Goal: Task Accomplishment & Management: Use online tool/utility

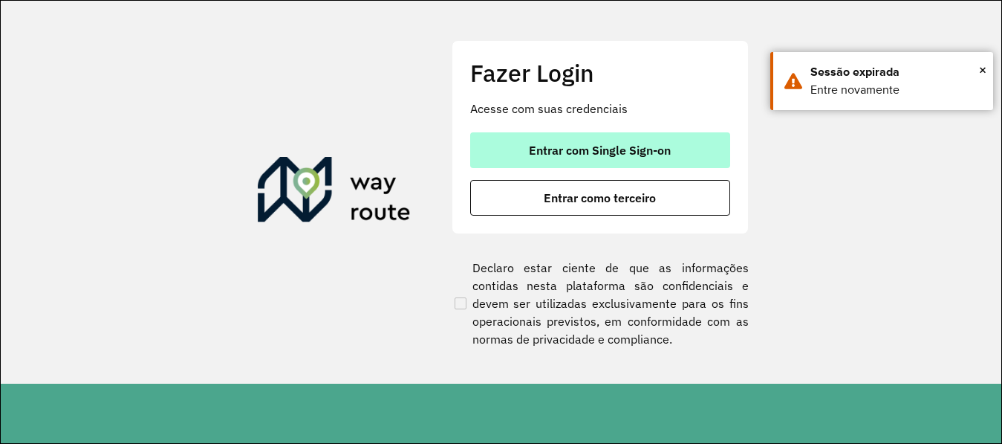
click at [629, 146] on span "Entrar com Single Sign-on" at bounding box center [600, 150] width 142 height 12
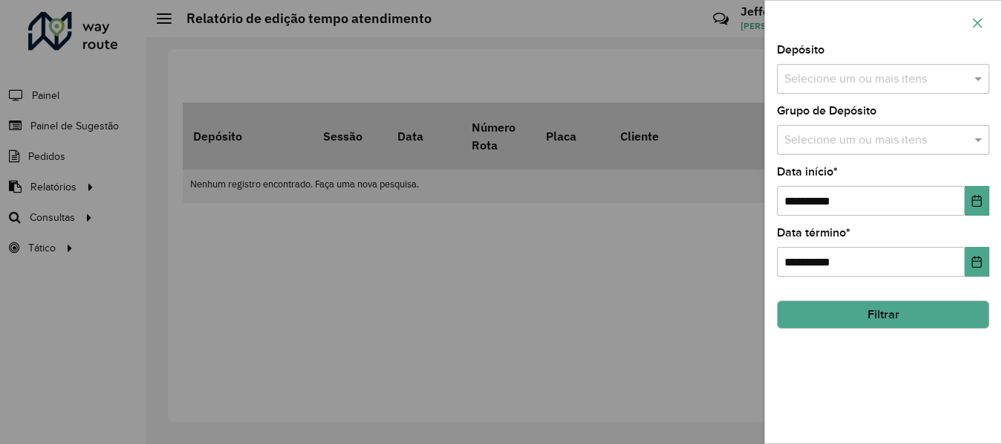
click at [978, 23] on icon "button" at bounding box center [978, 23] width 10 height 10
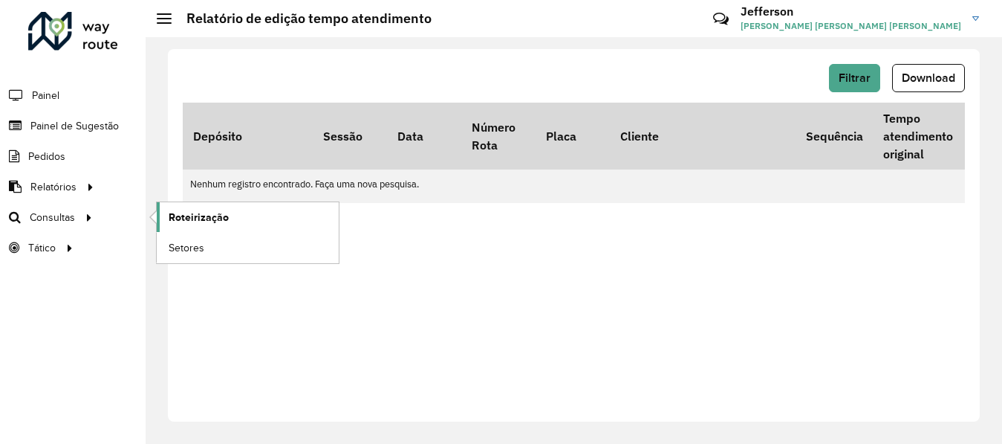
click at [189, 218] on span "Roteirização" at bounding box center [199, 218] width 60 height 16
click at [193, 246] on span "Setores" at bounding box center [187, 248] width 36 height 16
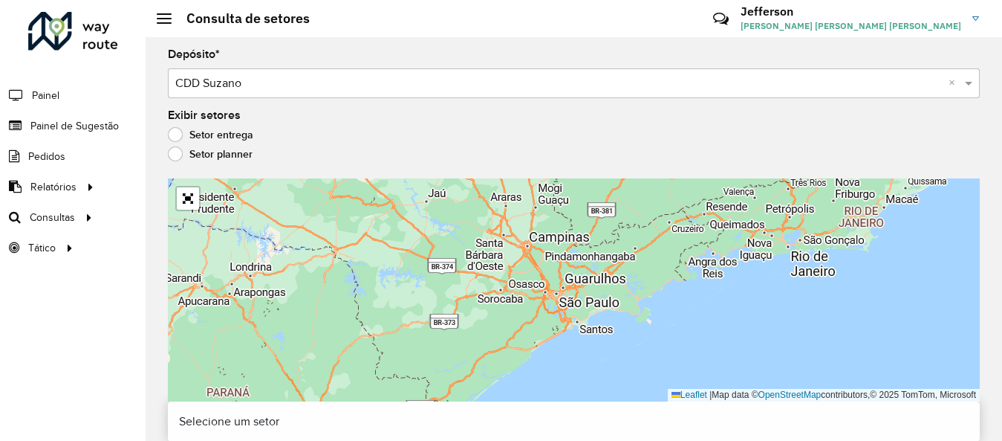
click at [178, 149] on label "Setor planner" at bounding box center [210, 153] width 85 height 15
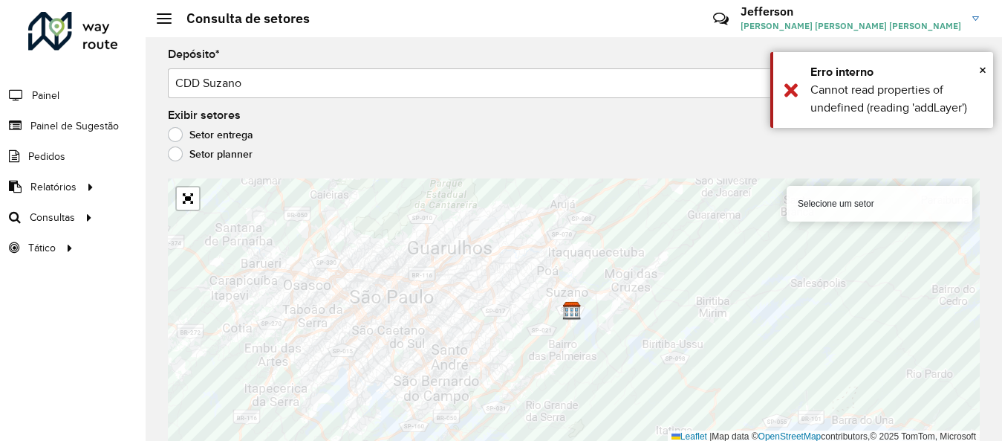
click at [179, 134] on label "Setor entrega" at bounding box center [210, 134] width 85 height 15
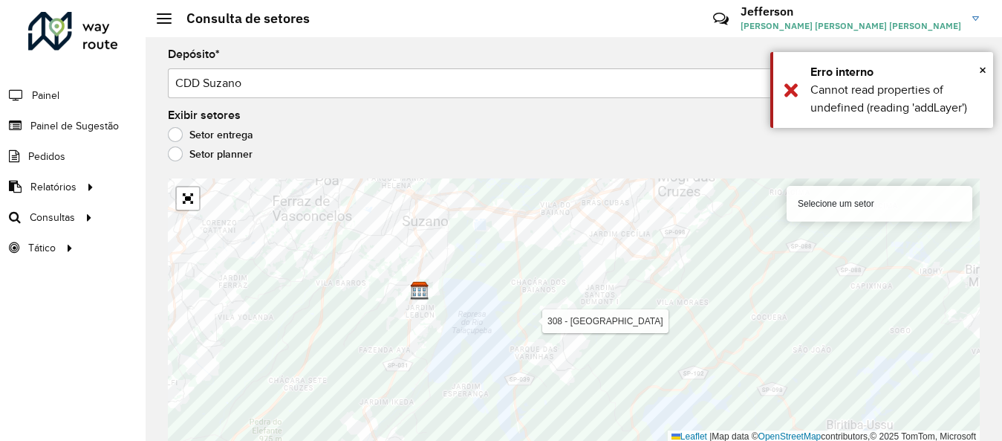
scroll to position [2, 0]
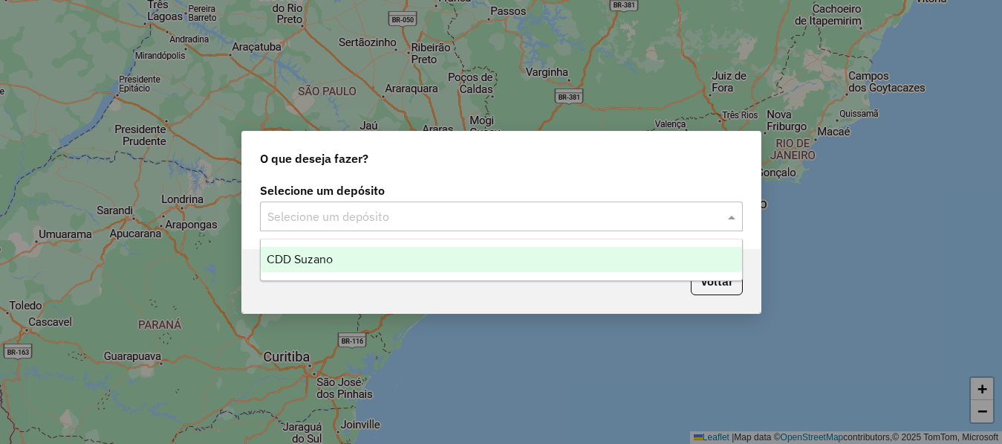
click at [650, 216] on input "text" at bounding box center [486, 217] width 438 height 18
click at [600, 256] on div "CDD Suzano" at bounding box center [501, 259] width 481 height 25
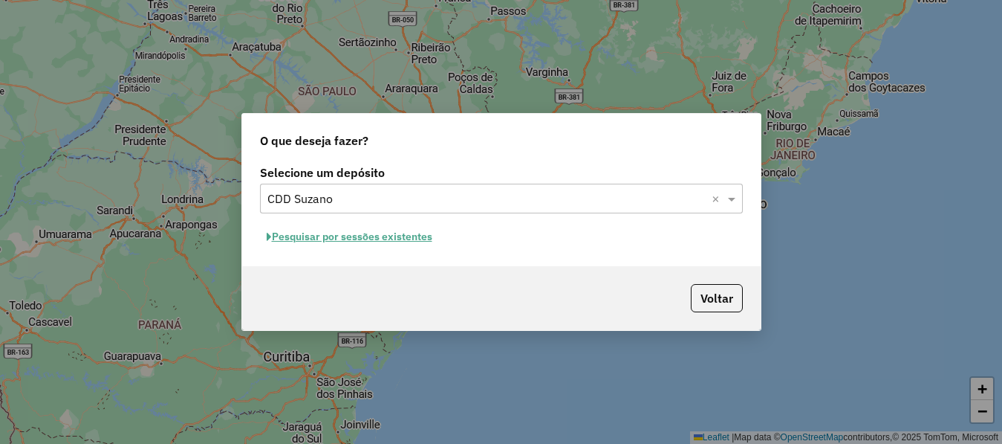
click at [422, 236] on button "Pesquisar por sessões existentes" at bounding box center [349, 236] width 179 height 23
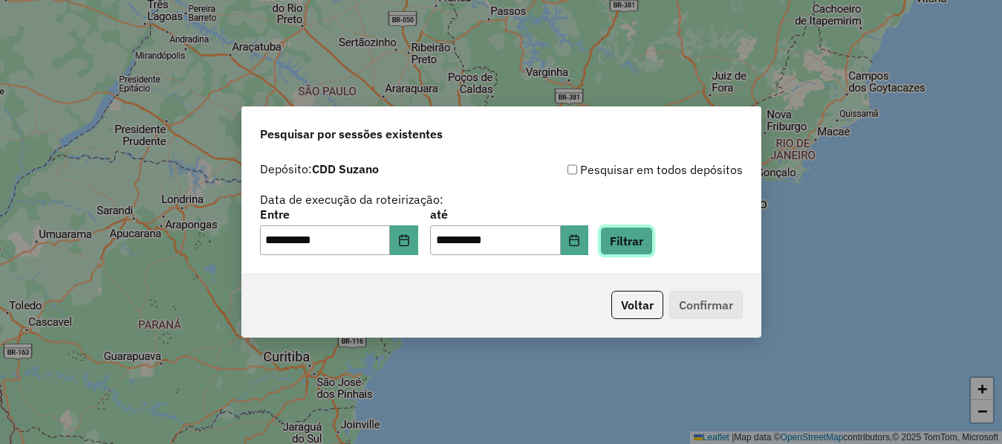
click at [652, 246] on button "Filtrar" at bounding box center [626, 241] width 53 height 28
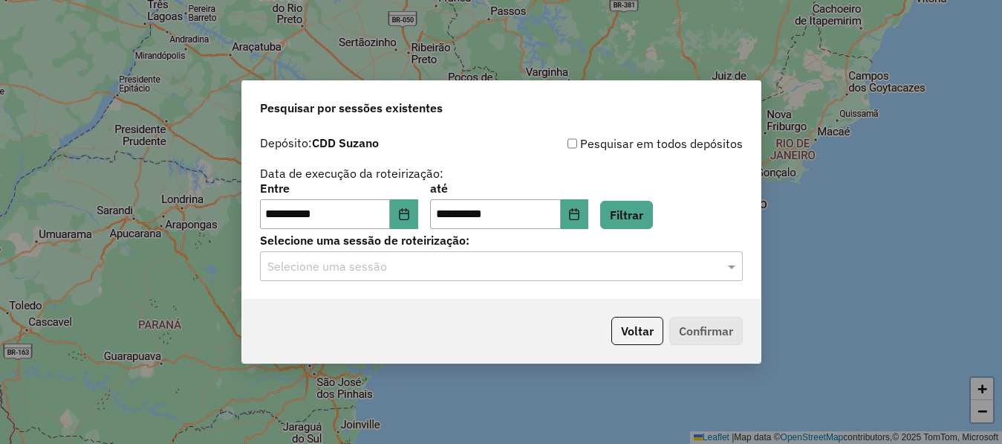
click at [588, 272] on input "text" at bounding box center [486, 267] width 438 height 18
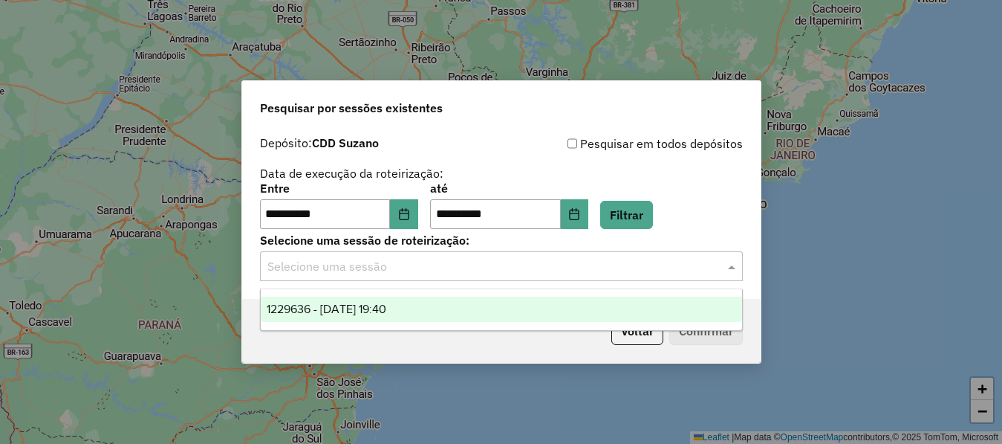
click at [512, 308] on div "1229636 - 14/08/2025 19:40" at bounding box center [501, 308] width 481 height 25
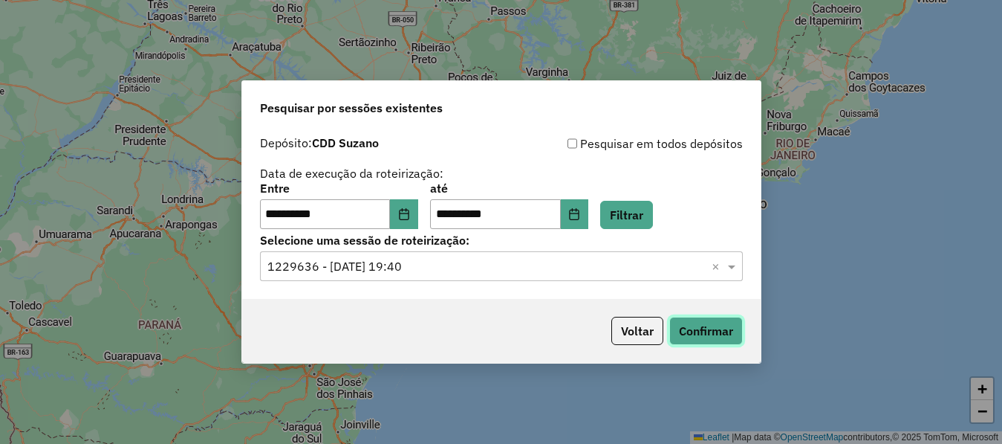
click at [715, 337] on button "Confirmar" at bounding box center [706, 330] width 74 height 28
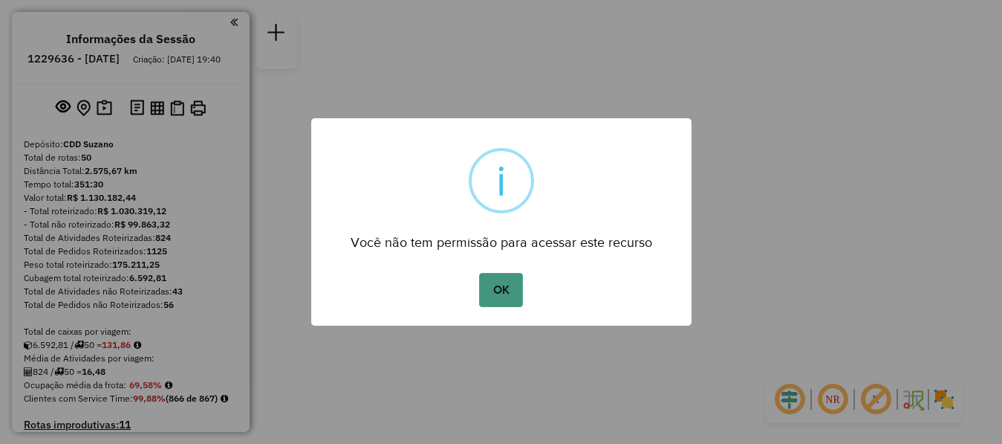
click at [513, 291] on button "OK" at bounding box center [501, 290] width 44 height 34
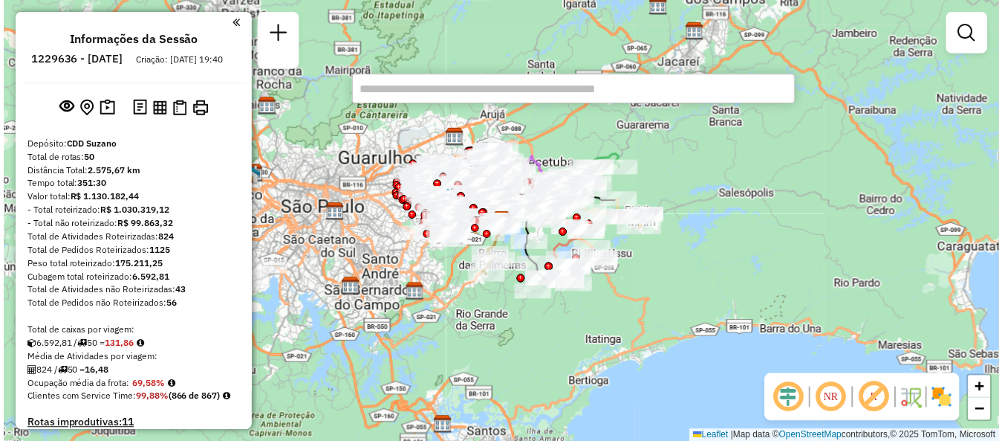
scroll to position [1167, 0]
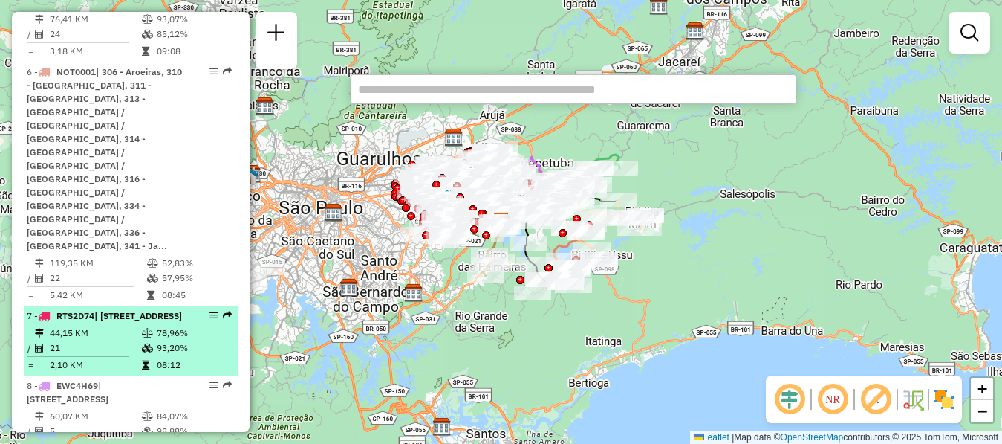
click at [210, 311] on em at bounding box center [214, 315] width 9 height 9
select select "**********"
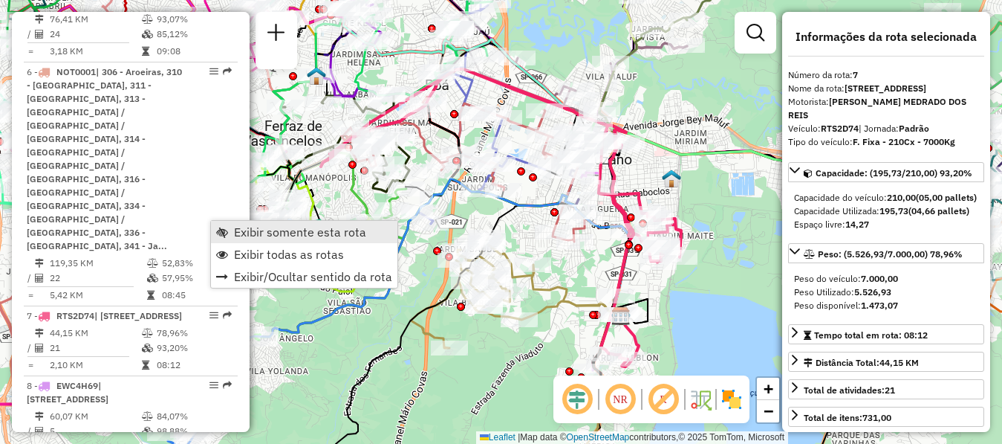
click at [264, 236] on span "Exibir somente esta rota" at bounding box center [300, 232] width 132 height 12
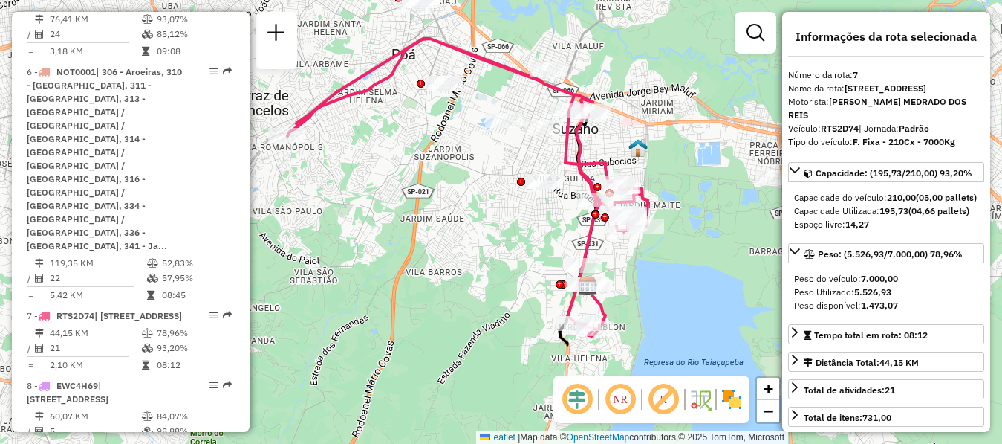
drag, startPoint x: 559, startPoint y: 270, endPoint x: 524, endPoint y: 238, distance: 46.3
click at [524, 238] on div "Janela de atendimento Grade de atendimento Capacidade Transportadoras Veículos …" at bounding box center [501, 222] width 1002 height 444
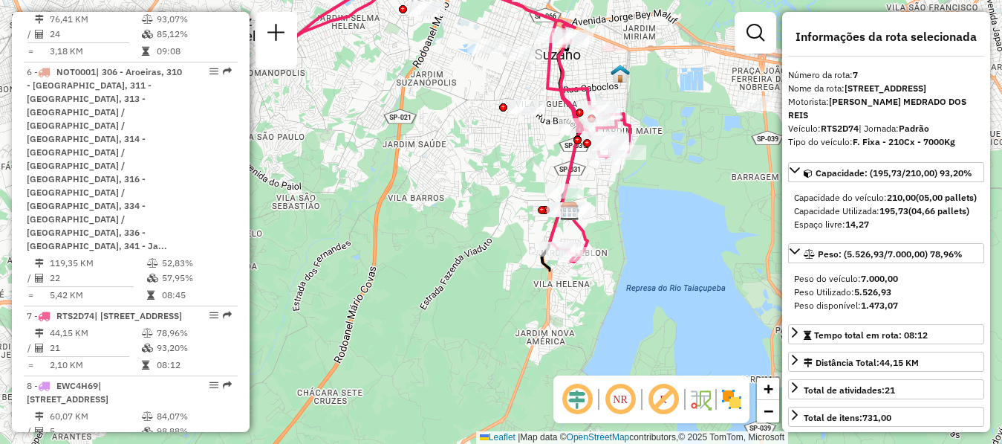
drag, startPoint x: 501, startPoint y: 253, endPoint x: 494, endPoint y: 197, distance: 56.9
click at [494, 197] on div "Janela de atendimento Grade de atendimento Capacidade Transportadoras Veículos …" at bounding box center [501, 222] width 1002 height 444
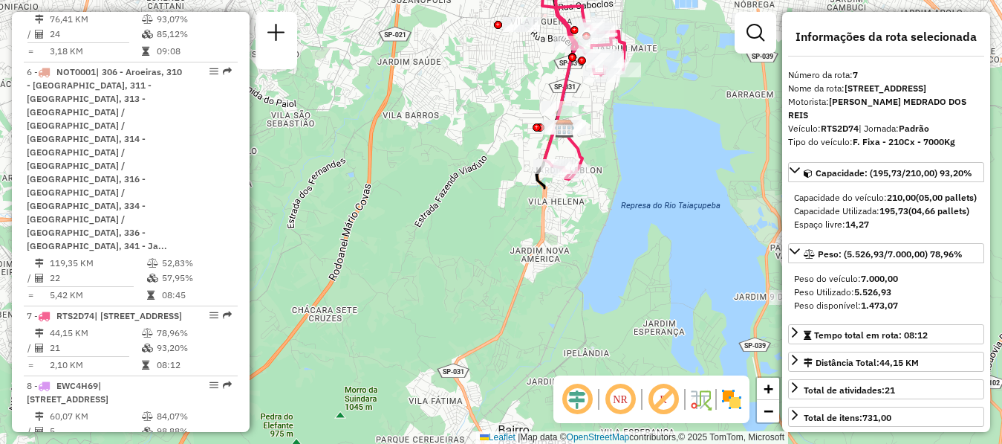
drag, startPoint x: 590, startPoint y: 324, endPoint x: 585, endPoint y: 241, distance: 82.6
click at [585, 241] on div "Janela de atendimento Grade de atendimento Capacidade Transportadoras Veículos …" at bounding box center [501, 222] width 1002 height 444
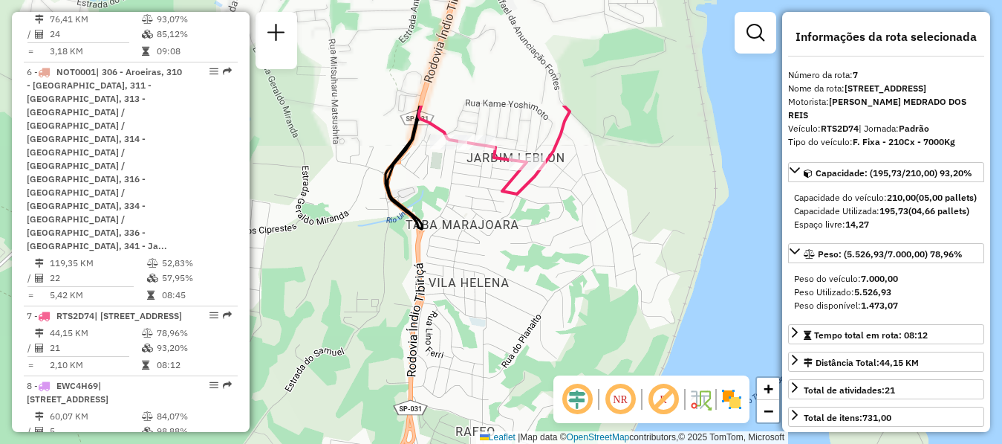
drag, startPoint x: 585, startPoint y: 151, endPoint x: 583, endPoint y: 297, distance: 146.4
click at [582, 301] on div "Janela de atendimento Grade de atendimento Capacidade Transportadoras Veículos …" at bounding box center [501, 222] width 1002 height 444
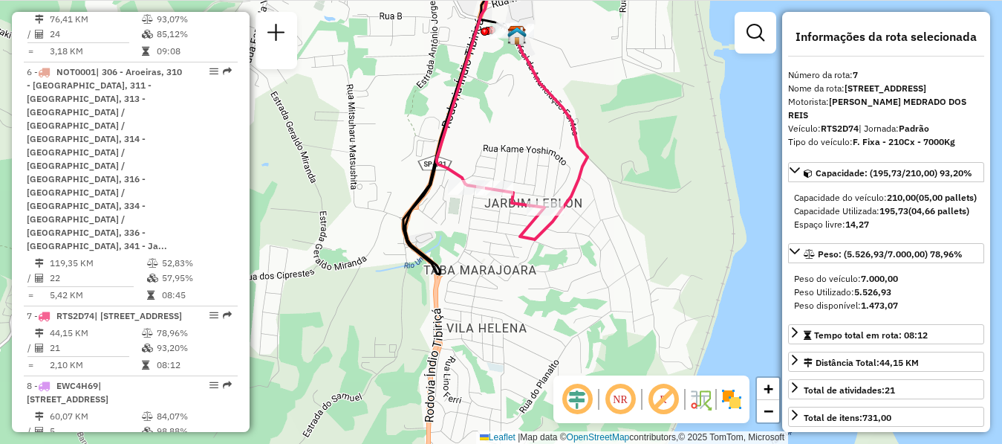
drag, startPoint x: 573, startPoint y: 205, endPoint x: 605, endPoint y: 262, distance: 65.5
click at [605, 263] on div "Janela de atendimento Grade de atendimento Capacidade Transportadoras Veículos …" at bounding box center [501, 222] width 1002 height 444
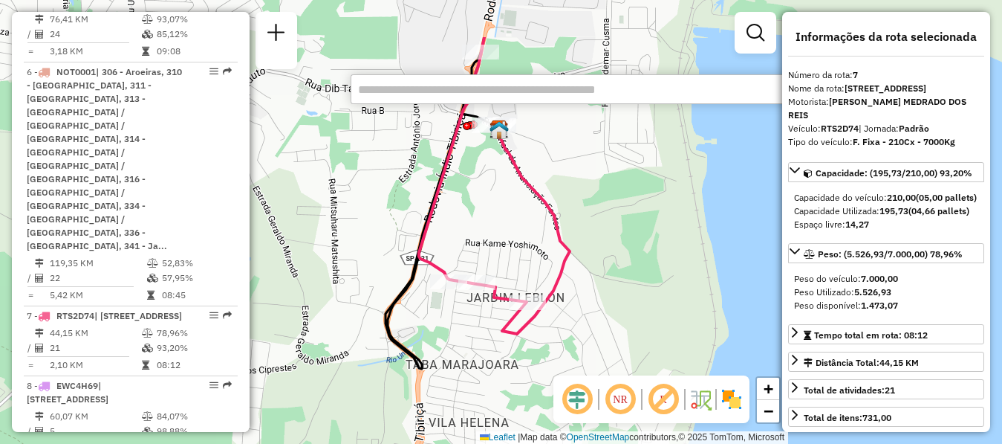
drag, startPoint x: 607, startPoint y: 244, endPoint x: 579, endPoint y: 266, distance: 34.9
click at [579, 266] on div "Janela de atendimento Grade de atendimento Capacidade Transportadoras Veículos …" at bounding box center [501, 222] width 1002 height 444
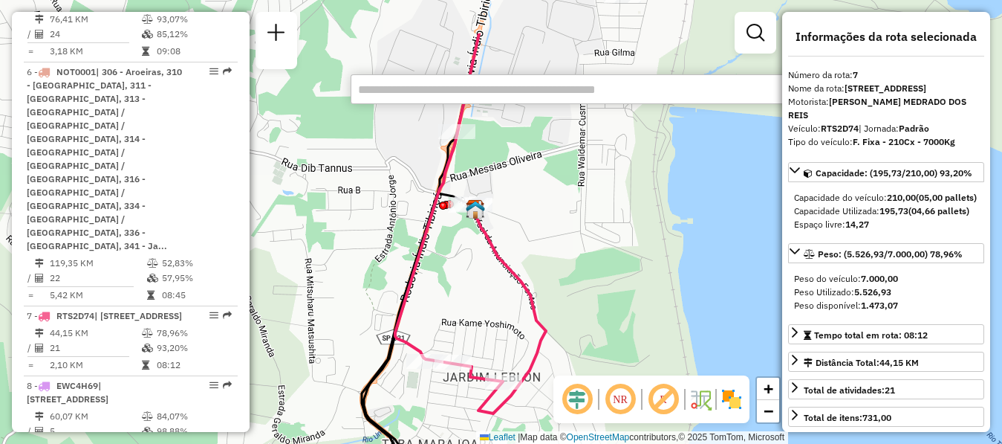
drag, startPoint x: 520, startPoint y: 223, endPoint x: 499, endPoint y: 301, distance: 80.7
click at [499, 301] on div "Janela de atendimento Grade de atendimento Capacidade Transportadoras Veículos …" at bounding box center [501, 222] width 1002 height 444
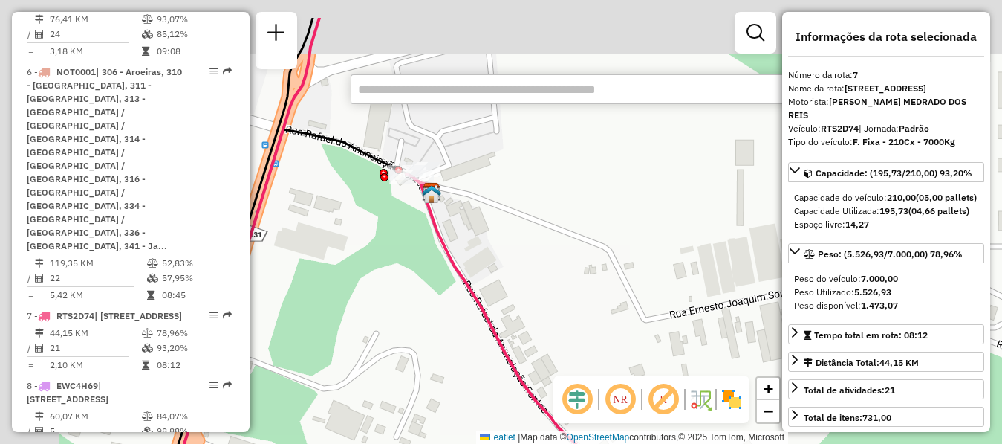
drag, startPoint x: 432, startPoint y: 227, endPoint x: 674, endPoint y: 290, distance: 249.4
click at [674, 290] on div "Janela de atendimento Grade de atendimento Capacidade Transportadoras Veículos …" at bounding box center [501, 222] width 1002 height 444
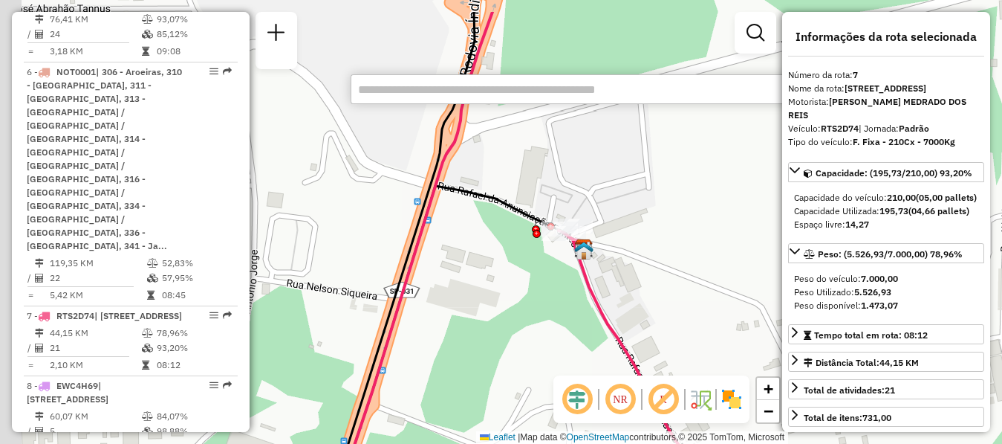
drag, startPoint x: 541, startPoint y: 247, endPoint x: 694, endPoint y: 303, distance: 163.1
click at [694, 303] on div "Janela de atendimento Grade de atendimento Capacidade Transportadoras Veículos …" at bounding box center [501, 222] width 1002 height 444
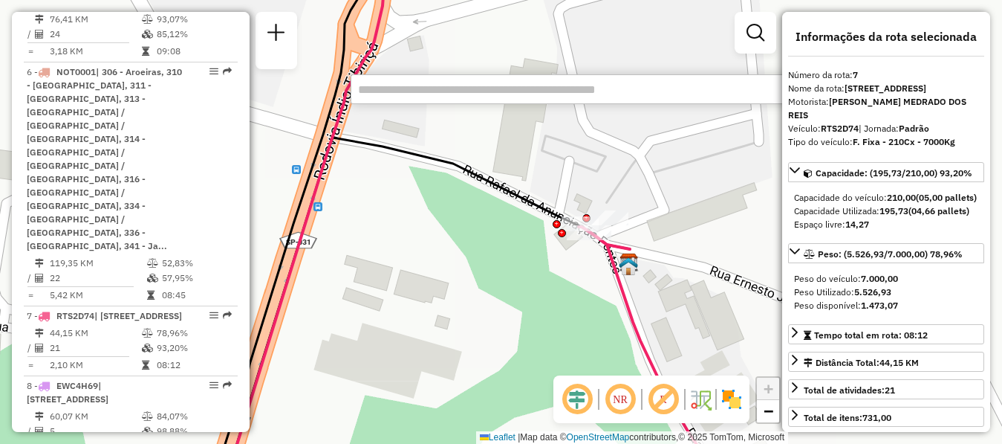
drag, startPoint x: 579, startPoint y: 256, endPoint x: 556, endPoint y: 308, distance: 55.9
click at [556, 308] on div "Janela de atendimento Grade de atendimento Capacidade Transportadoras Veículos …" at bounding box center [501, 222] width 1002 height 444
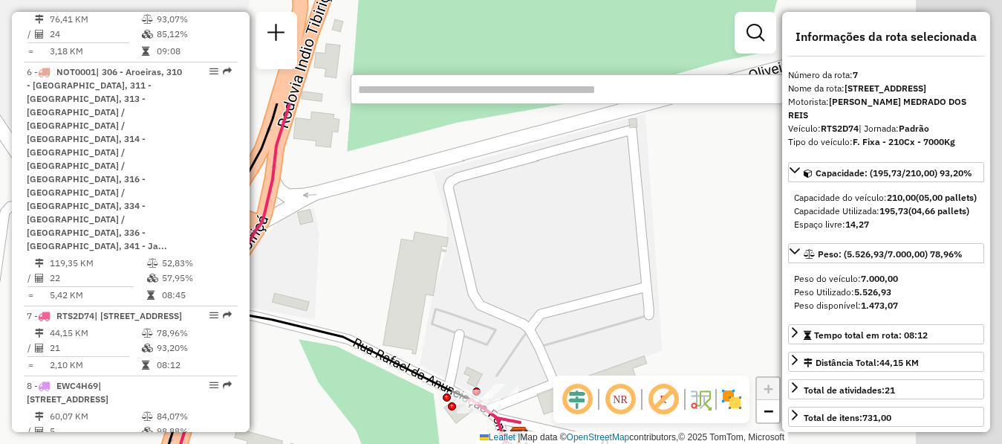
drag, startPoint x: 573, startPoint y: 197, endPoint x: 467, endPoint y: 348, distance: 184.7
click at [467, 348] on div "Janela de atendimento Grade de atendimento Capacidade Transportadoras Veículos …" at bounding box center [501, 222] width 1002 height 444
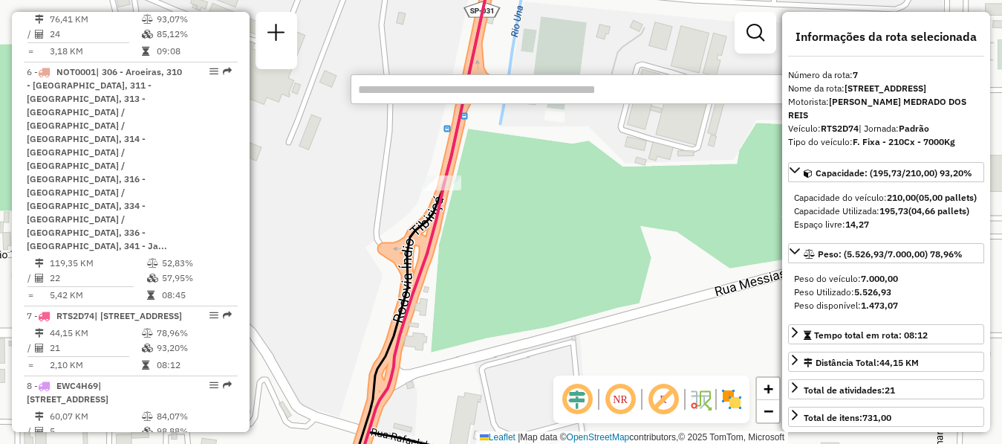
drag, startPoint x: 448, startPoint y: 241, endPoint x: 600, endPoint y: 276, distance: 156.1
click at [600, 276] on div "Janela de atendimento Grade de atendimento Capacidade Transportadoras Veículos …" at bounding box center [501, 222] width 1002 height 444
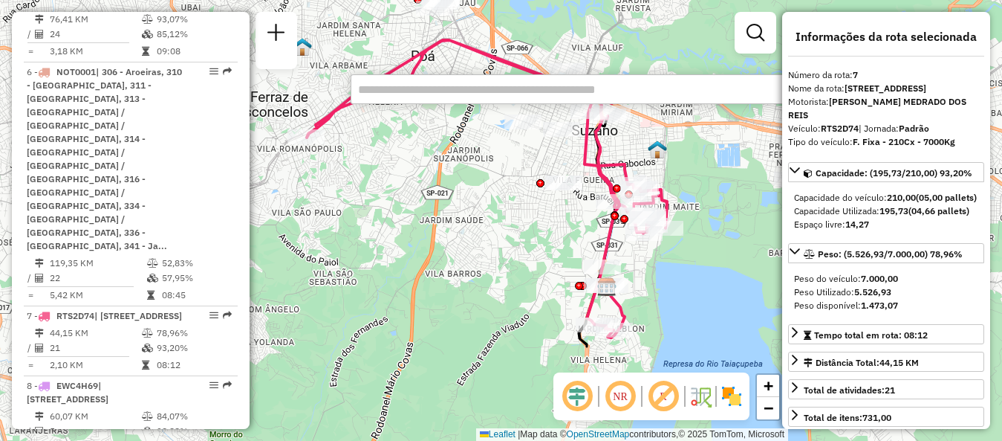
drag, startPoint x: 715, startPoint y: 221, endPoint x: 650, endPoint y: 280, distance: 88.4
click at [650, 280] on div "Janela de atendimento Grade de atendimento Capacidade Transportadoras Veículos …" at bounding box center [501, 220] width 1002 height 441
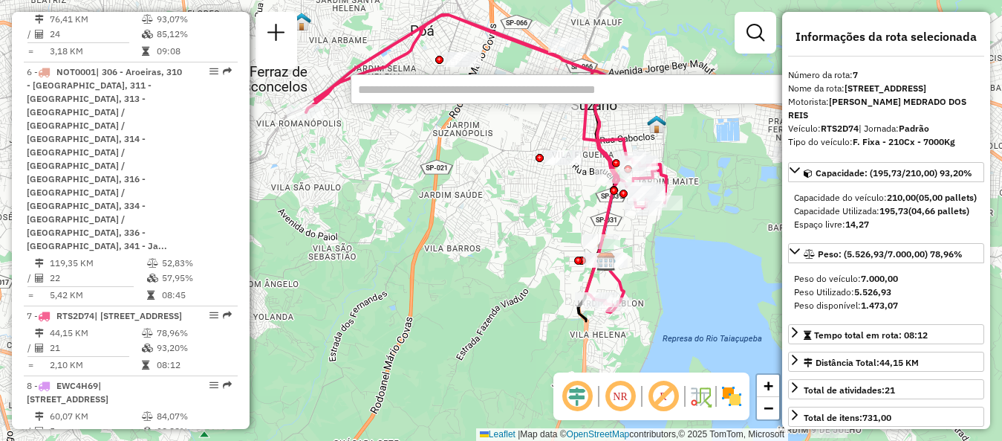
drag, startPoint x: 519, startPoint y: 251, endPoint x: 513, endPoint y: 227, distance: 25.4
click at [513, 227] on div "Janela de atendimento Grade de atendimento Capacidade Transportadoras Veículos …" at bounding box center [501, 220] width 1002 height 441
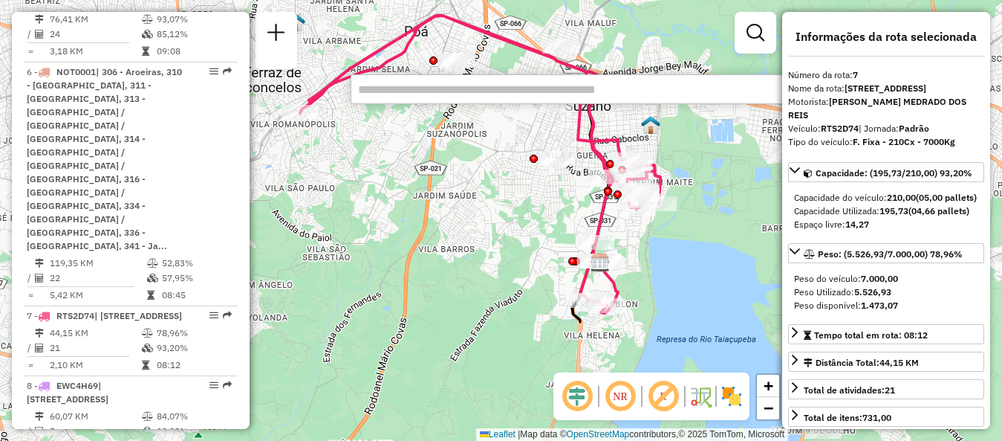
click at [530, 65] on div "Janela de atendimento Grade de atendimento Capacidade Transportadoras Veículos …" at bounding box center [501, 220] width 1002 height 441
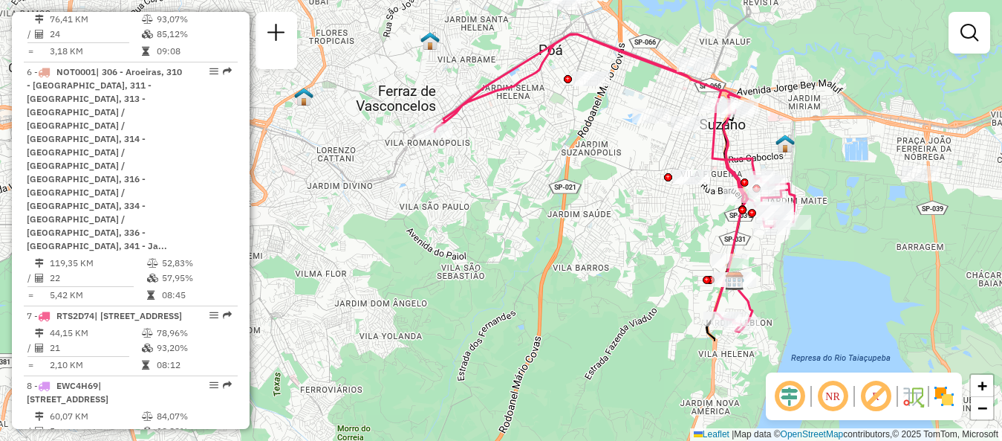
drag, startPoint x: 410, startPoint y: 176, endPoint x: 545, endPoint y: 195, distance: 135.7
click at [545, 195] on div "Janela de atendimento Grade de atendimento Capacidade Transportadoras Veículos …" at bounding box center [501, 220] width 1002 height 441
click at [872, 391] on em at bounding box center [876, 396] width 36 height 36
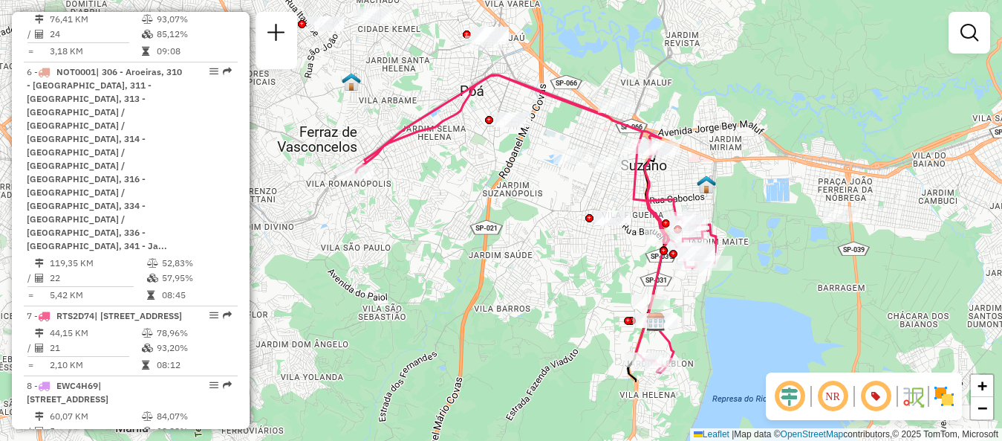
drag, startPoint x: 602, startPoint y: 280, endPoint x: 523, endPoint y: 321, distance: 88.7
click at [523, 321] on div "Janela de atendimento Grade de atendimento Capacidade Transportadoras Veículos …" at bounding box center [501, 220] width 1002 height 441
click at [828, 397] on em at bounding box center [833, 396] width 36 height 36
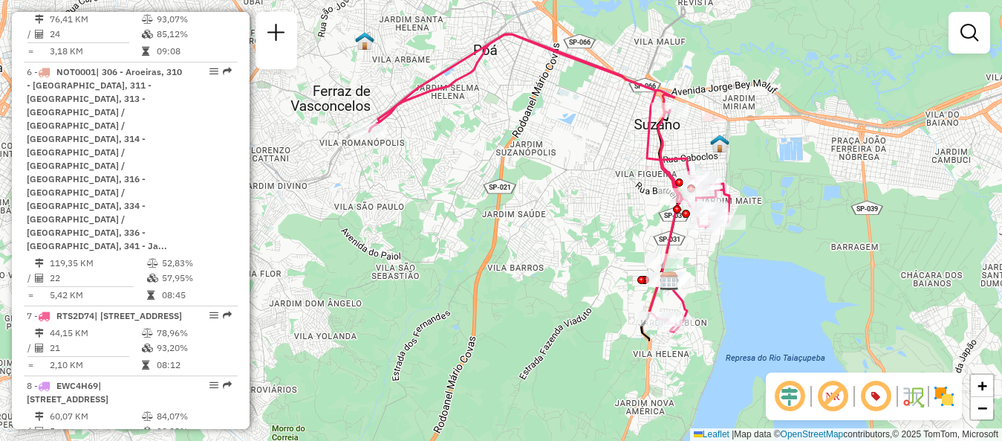
drag, startPoint x: 584, startPoint y: 281, endPoint x: 597, endPoint y: 240, distance: 43.0
click at [597, 240] on div "Janela de atendimento Grade de atendimento Capacidade Transportadoras Veículos …" at bounding box center [501, 220] width 1002 height 441
click at [791, 397] on em at bounding box center [790, 396] width 36 height 36
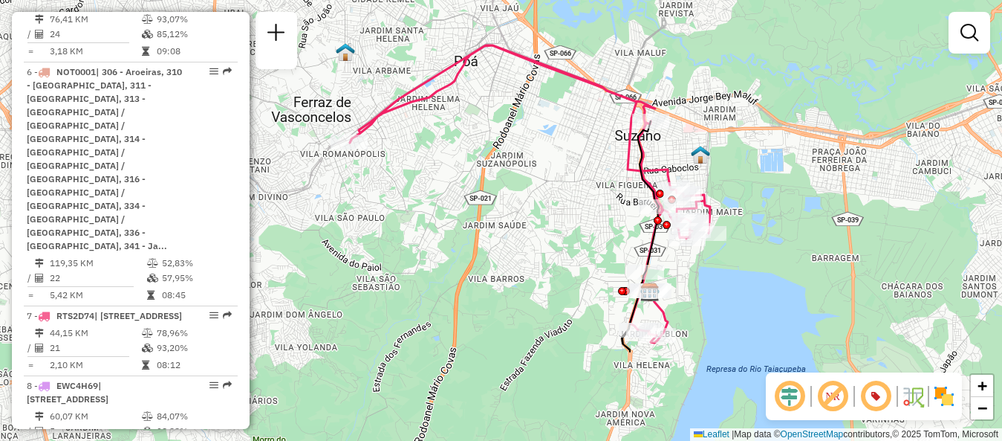
drag, startPoint x: 614, startPoint y: 223, endPoint x: 594, endPoint y: 234, distance: 22.3
click at [594, 234] on div "Janela de atendimento Grade de atendimento Capacidade Transportadoras Veículos …" at bounding box center [501, 220] width 1002 height 441
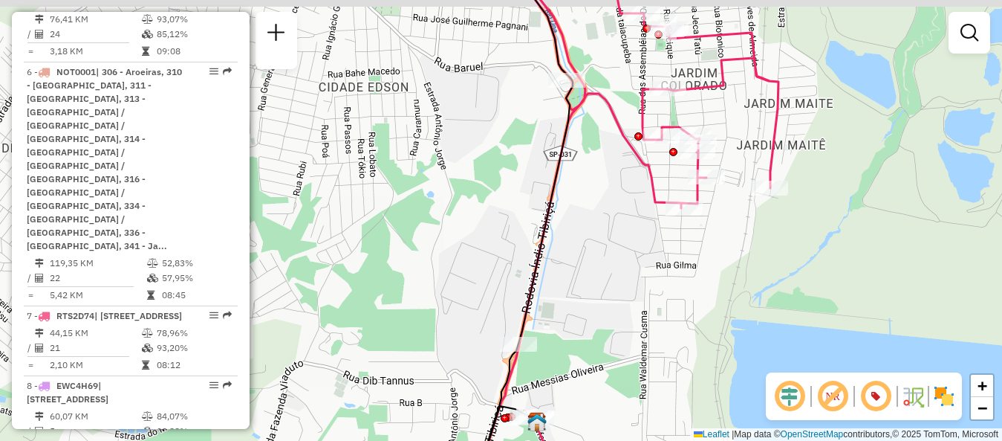
drag, startPoint x: 738, startPoint y: 237, endPoint x: 740, endPoint y: 254, distance: 17.2
click at [740, 254] on div "Janela de atendimento Grade de atendimento Capacidade Transportadoras Veículos …" at bounding box center [501, 220] width 1002 height 441
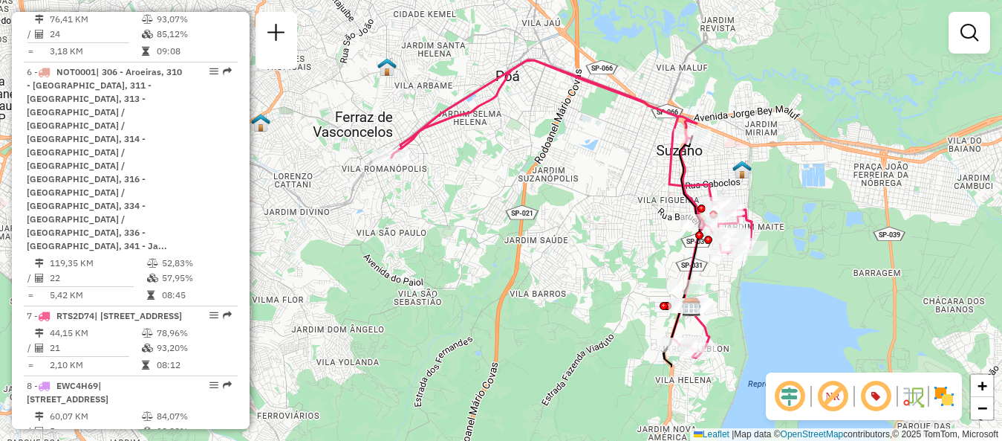
scroll to position [4206, 0]
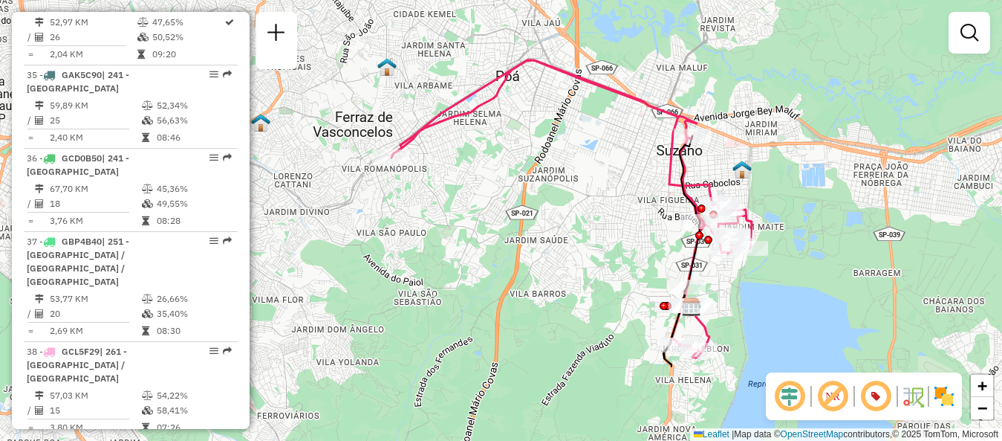
click at [212, 443] on em at bounding box center [214, 447] width 9 height 9
select select "**********"
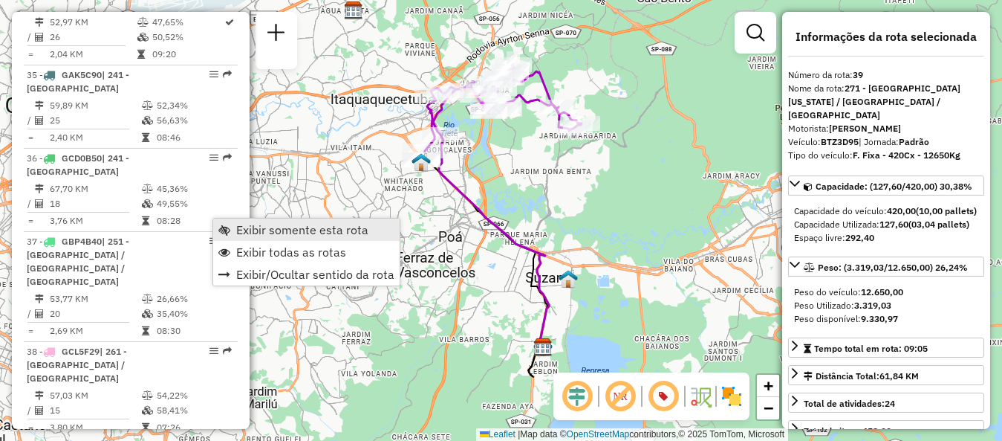
click at [322, 230] on span "Exibir somente esta rota" at bounding box center [302, 230] width 132 height 12
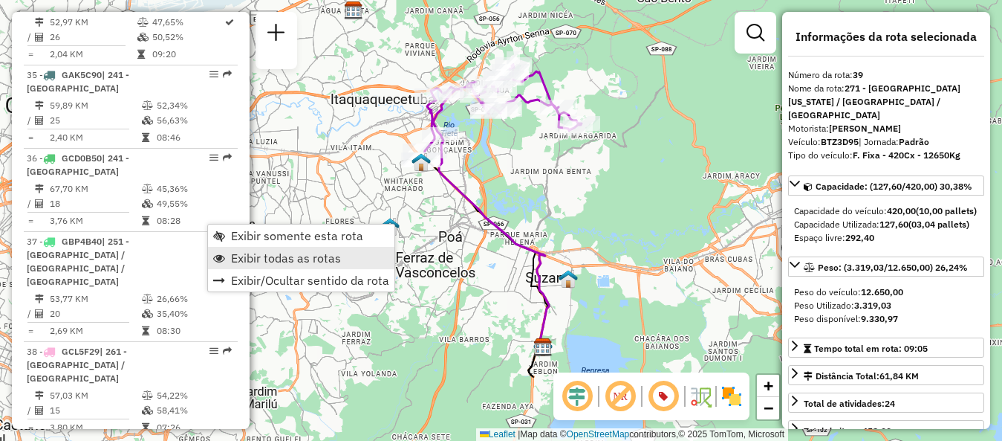
click at [259, 249] on link "Exibir todas as rotas" at bounding box center [301, 258] width 186 height 22
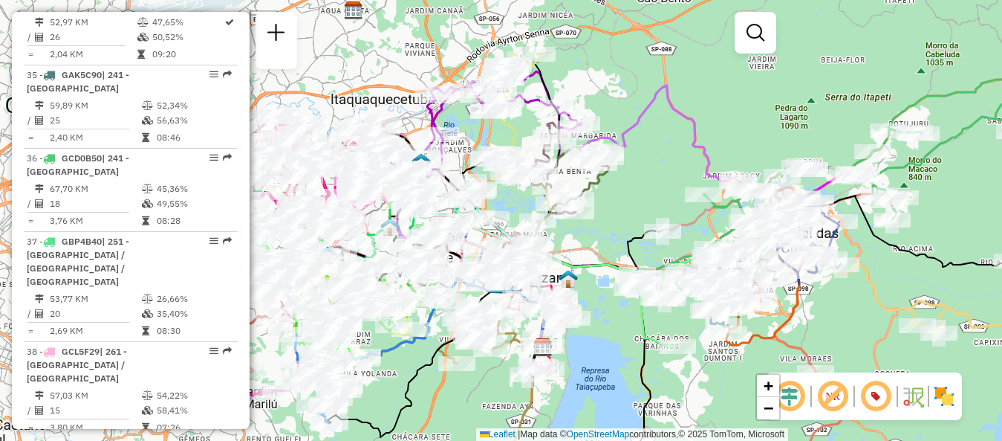
click at [626, 125] on icon at bounding box center [690, 229] width 325 height 289
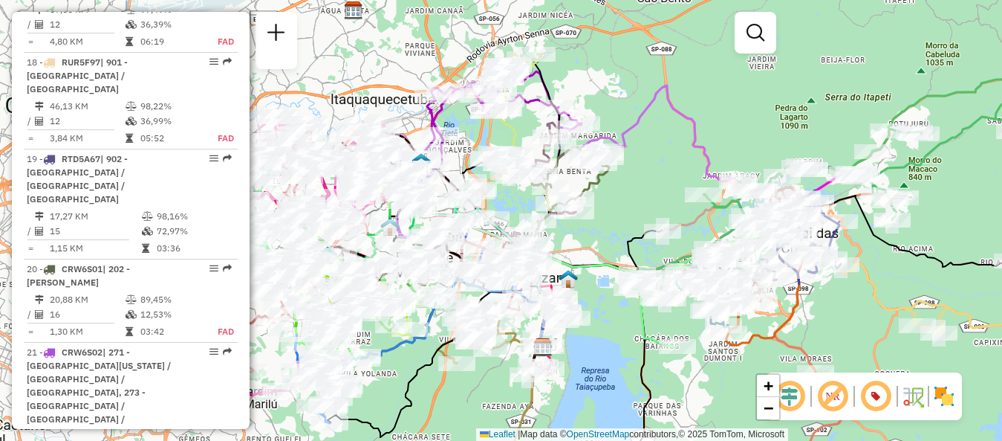
select select "**********"
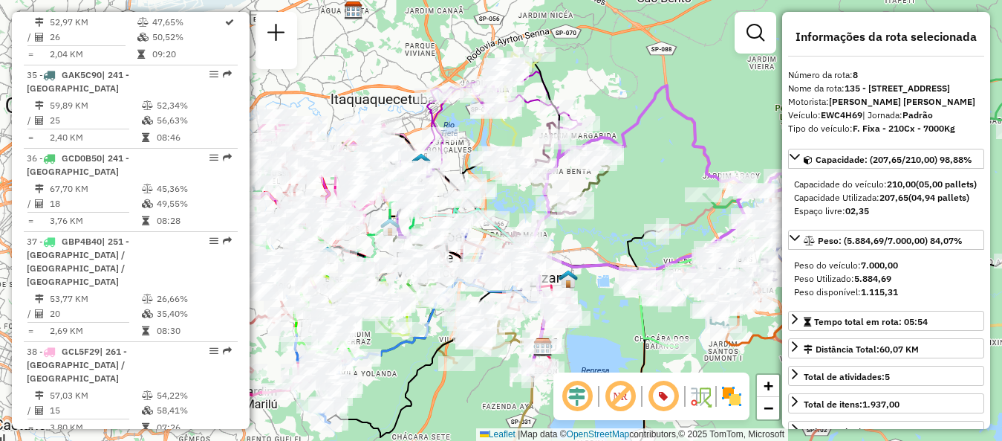
click at [210, 443] on em at bounding box center [214, 447] width 9 height 9
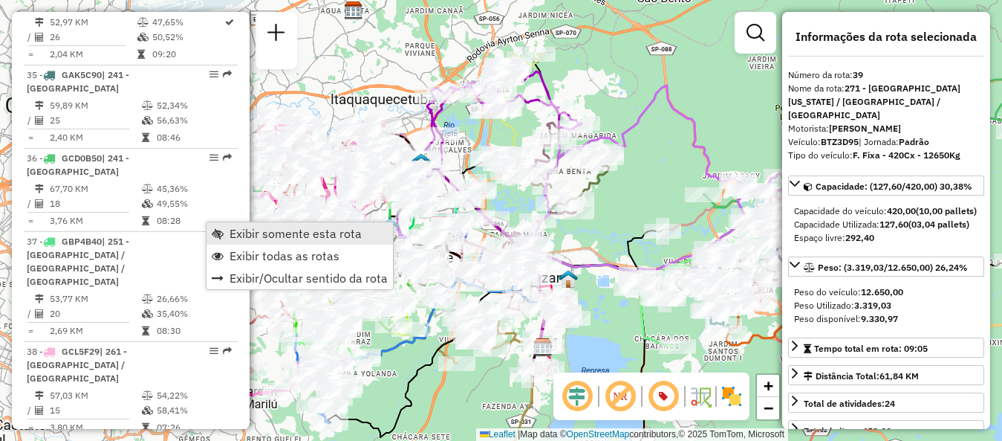
click at [259, 230] on span "Exibir somente esta rota" at bounding box center [296, 233] width 132 height 12
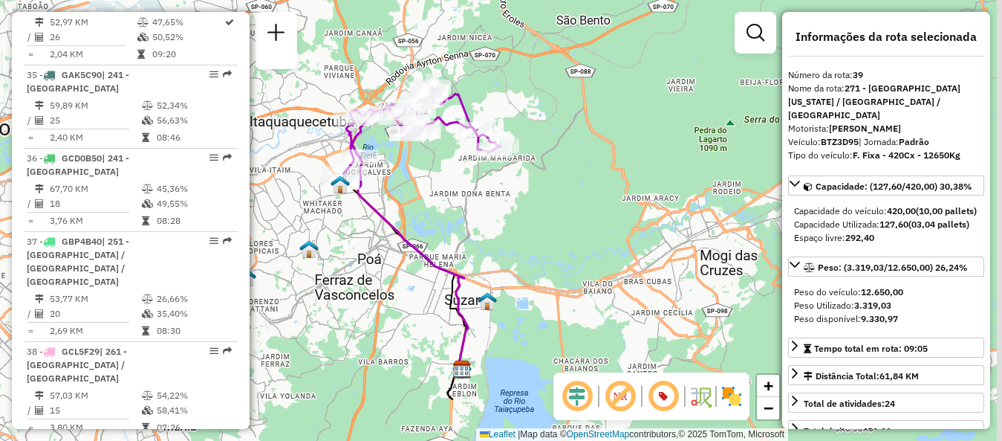
drag, startPoint x: 629, startPoint y: 233, endPoint x: 548, endPoint y: 256, distance: 84.0
click at [548, 256] on div "Janela de atendimento Grade de atendimento Capacidade Transportadoras Veículos …" at bounding box center [501, 220] width 1002 height 441
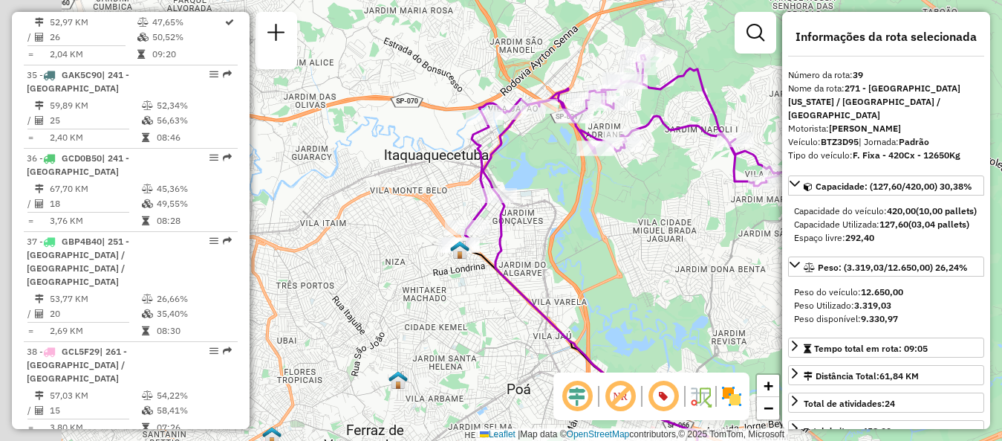
drag, startPoint x: 415, startPoint y: 164, endPoint x: 676, endPoint y: 260, distance: 277.8
click at [676, 260] on div "Janela de atendimento Grade de atendimento Capacidade Transportadoras Veículos …" at bounding box center [501, 220] width 1002 height 441
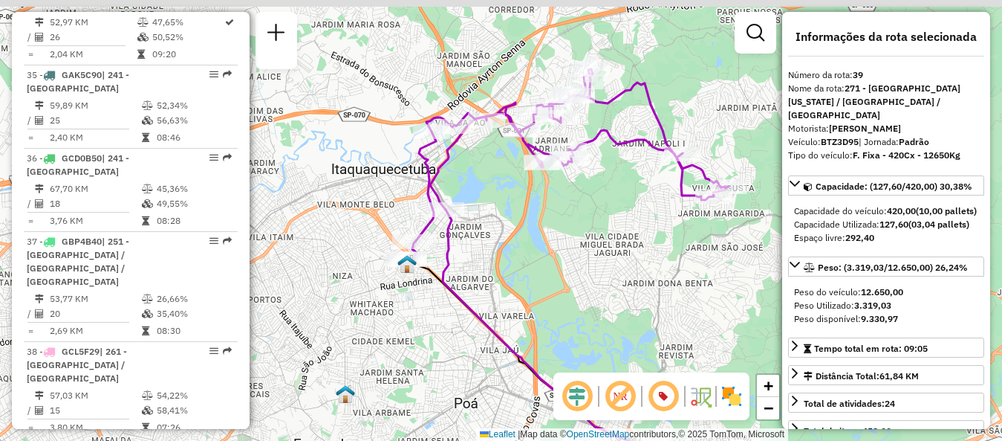
drag, startPoint x: 647, startPoint y: 272, endPoint x: 562, endPoint y: 291, distance: 86.9
click at [562, 291] on div "Janela de atendimento Grade de atendimento Capacidade Transportadoras Veículos …" at bounding box center [501, 220] width 1002 height 441
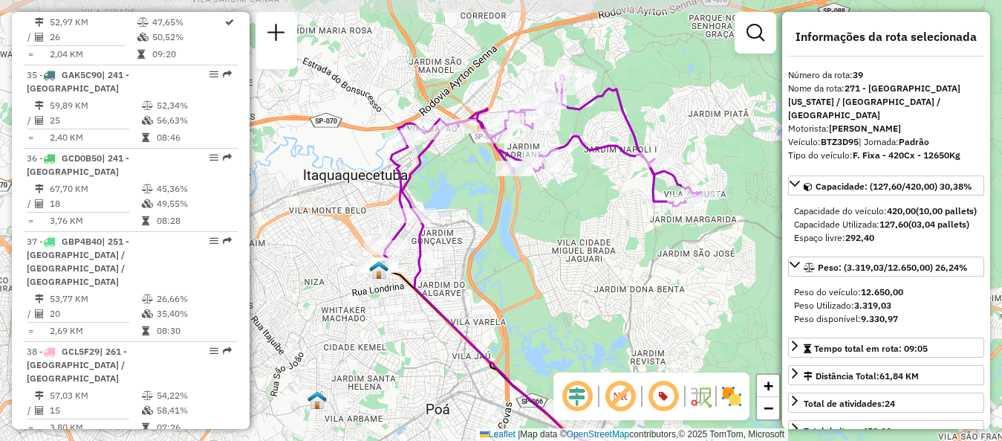
click at [663, 291] on div "Janela de atendimento Grade de atendimento Capacidade Transportadoras Veículos …" at bounding box center [501, 220] width 1002 height 441
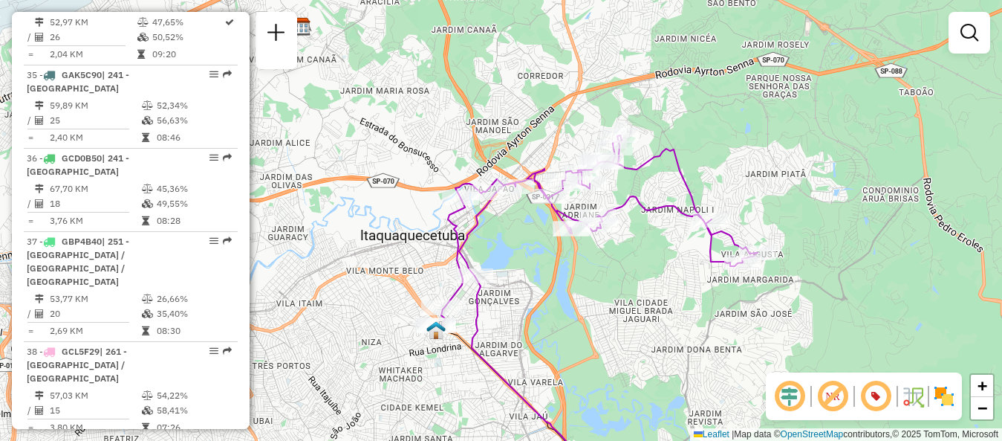
drag, startPoint x: 647, startPoint y: 300, endPoint x: 704, endPoint y: 360, distance: 83.0
click at [704, 360] on div "Janela de atendimento Grade de atendimento Capacidade Transportadoras Veículos …" at bounding box center [501, 220] width 1002 height 441
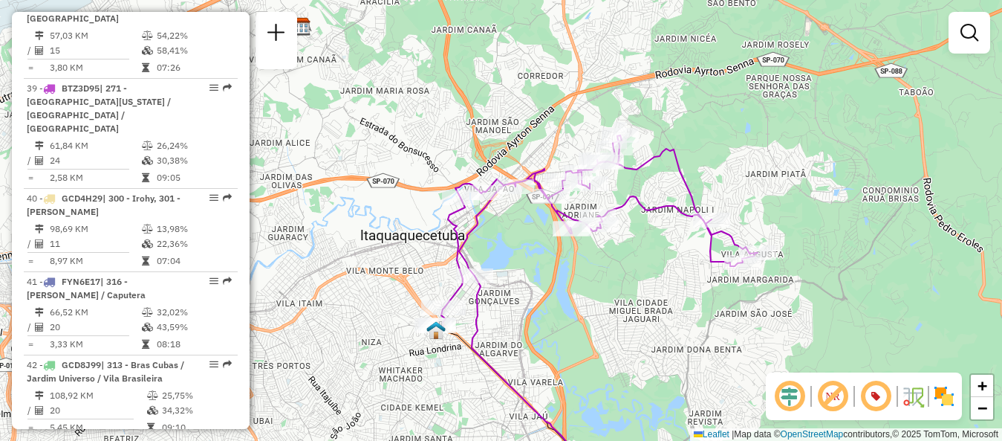
select select "**********"
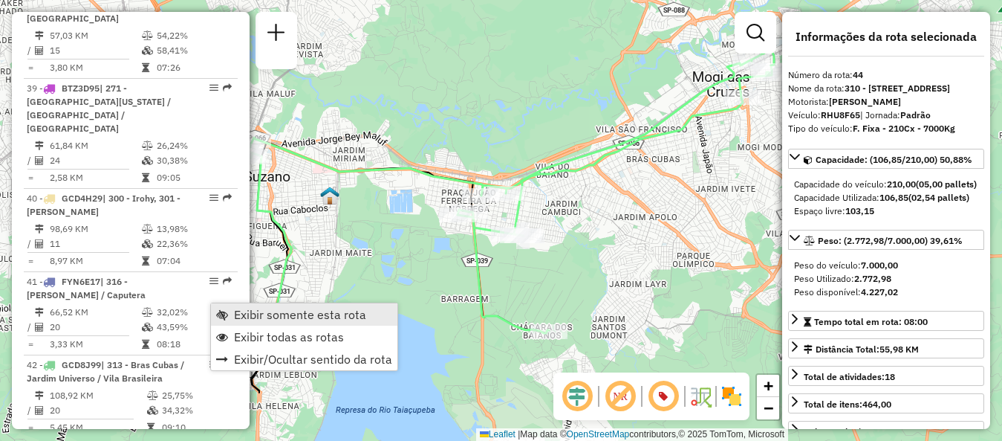
click at [292, 314] on span "Exibir somente esta rota" at bounding box center [300, 314] width 132 height 12
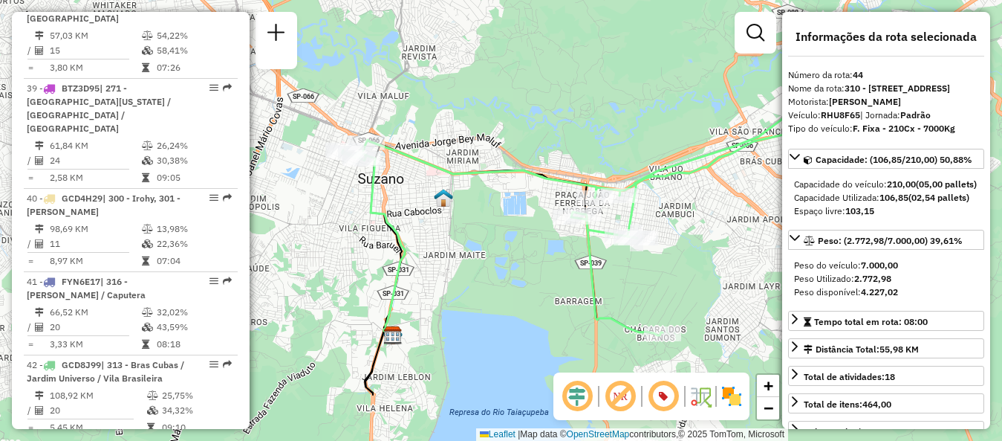
drag, startPoint x: 390, startPoint y: 289, endPoint x: 504, endPoint y: 291, distance: 113.7
click at [504, 291] on div "Janela de atendimento Grade de atendimento Capacidade Transportadoras Veículos …" at bounding box center [501, 220] width 1002 height 441
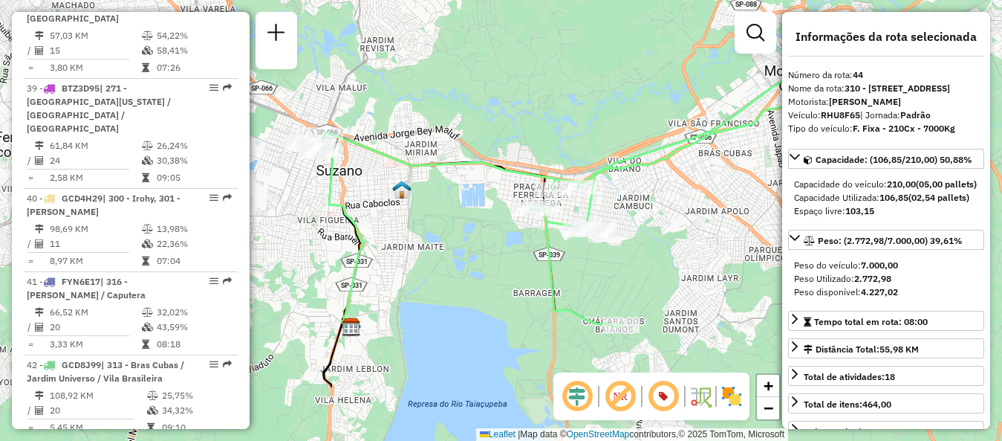
drag, startPoint x: 501, startPoint y: 290, endPoint x: 459, endPoint y: 282, distance: 42.4
click at [459, 282] on div "Janela de atendimento Grade de atendimento Capacidade Transportadoras Veículos …" at bounding box center [501, 220] width 1002 height 441
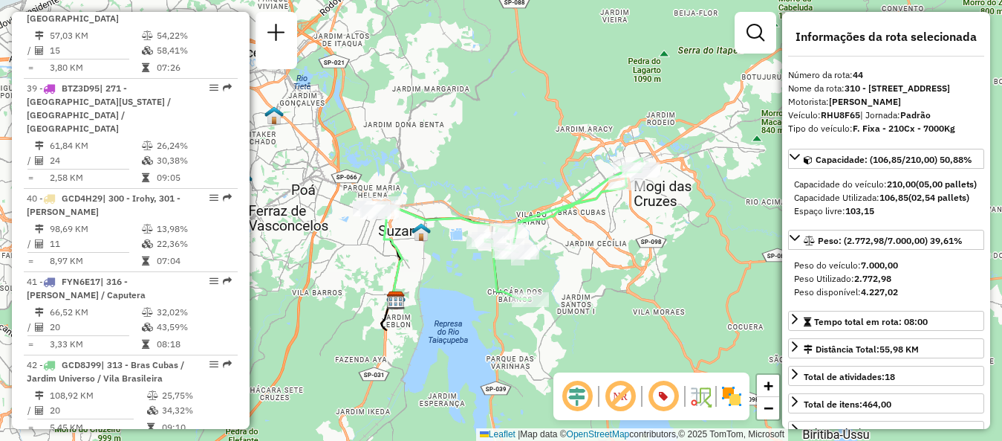
drag, startPoint x: 640, startPoint y: 267, endPoint x: 626, endPoint y: 266, distance: 14.9
click at [626, 266] on div "Janela de atendimento Grade de atendimento Capacidade Transportadoras Veículos …" at bounding box center [501, 220] width 1002 height 441
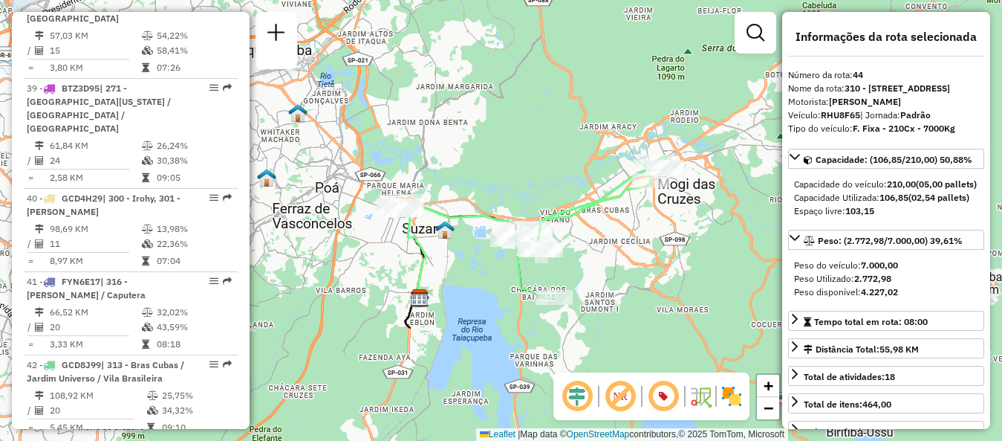
drag, startPoint x: 707, startPoint y: 276, endPoint x: 730, endPoint y: 274, distance: 23.9
click at [730, 274] on div "Janela de atendimento Grade de atendimento Capacidade Transportadoras Veículos …" at bounding box center [501, 220] width 1002 height 441
click at [728, 302] on div "Janela de atendimento Grade de atendimento Capacidade Transportadoras Veículos …" at bounding box center [501, 220] width 1002 height 441
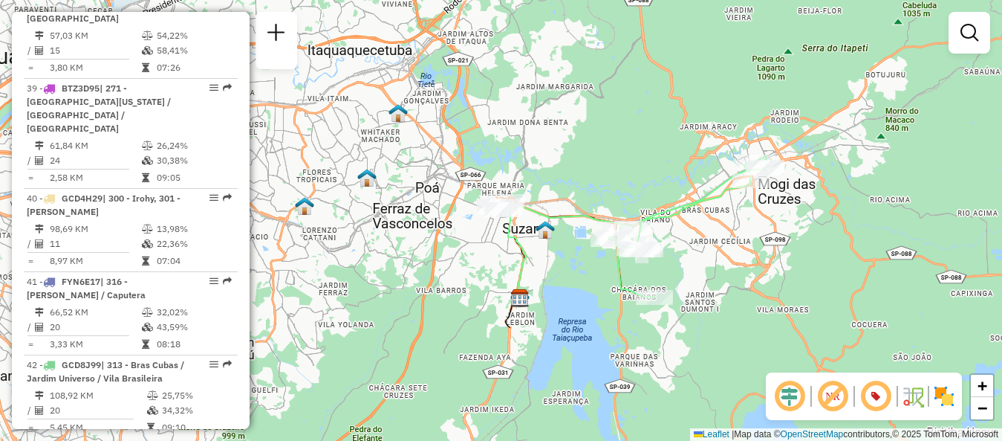
drag, startPoint x: 673, startPoint y: 274, endPoint x: 774, endPoint y: 273, distance: 101.0
click at [774, 273] on div "Janela de atendimento Grade de atendimento Capacidade Transportadoras Veículos …" at bounding box center [501, 220] width 1002 height 441
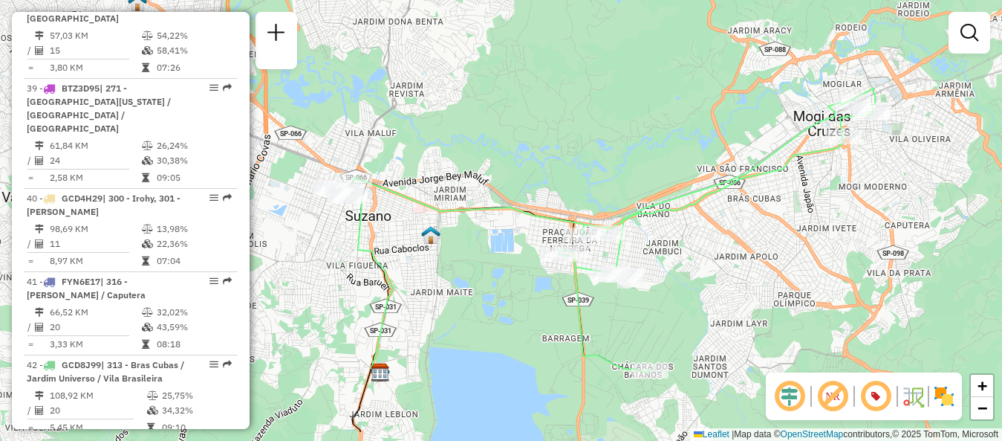
drag, startPoint x: 692, startPoint y: 257, endPoint x: 807, endPoint y: 308, distance: 125.7
click at [807, 308] on div "Janela de atendimento Grade de atendimento Capacidade Transportadoras Veículos …" at bounding box center [501, 220] width 1002 height 441
